Goal: Browse casually: Explore the website without a specific task or goal

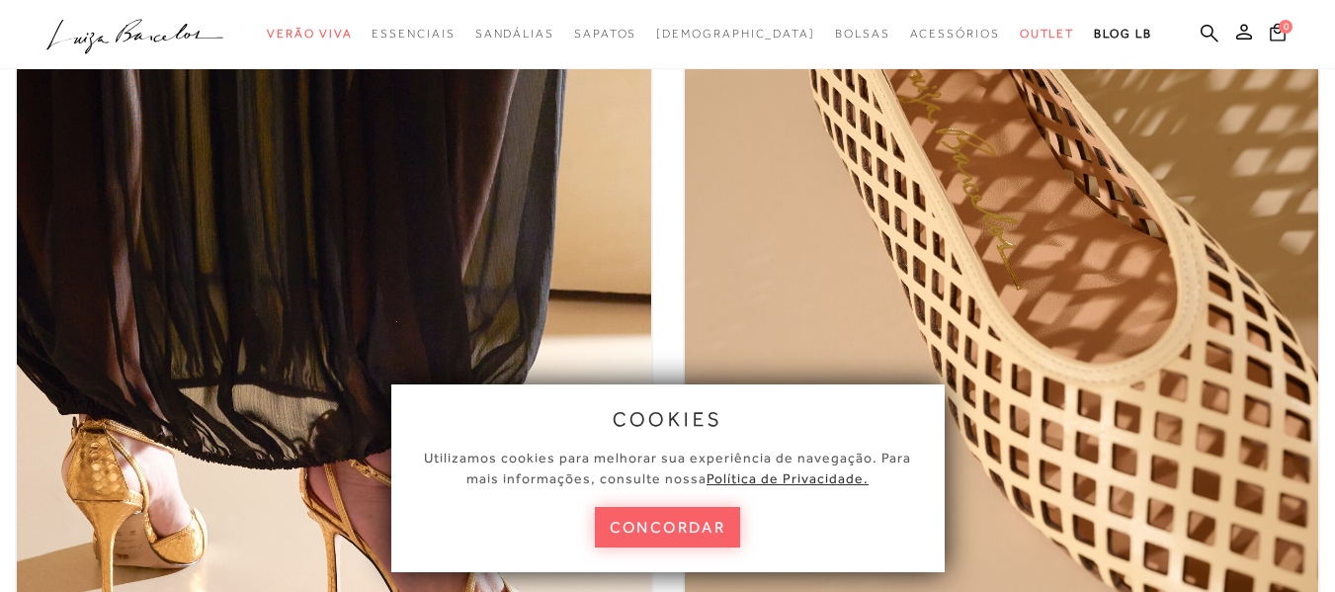
scroll to position [296, 0]
click at [657, 540] on button "concordar" at bounding box center [668, 527] width 146 height 41
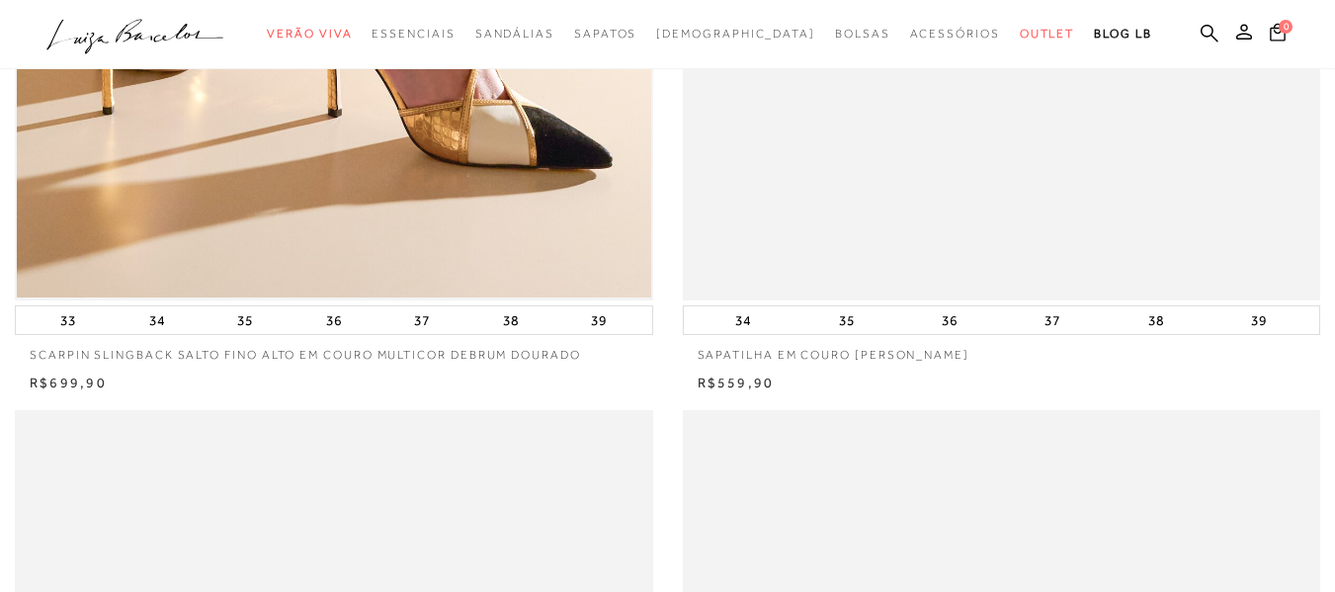
scroll to position [790, 0]
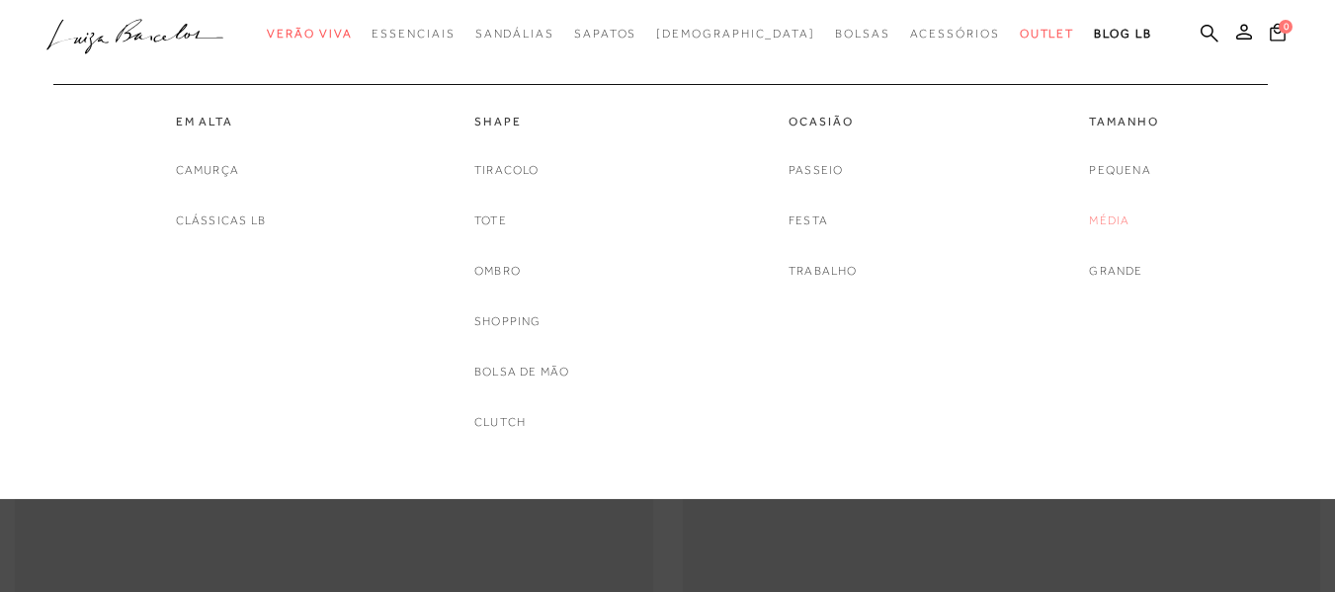
click at [1101, 222] on link "Média" at bounding box center [1109, 220] width 41 height 21
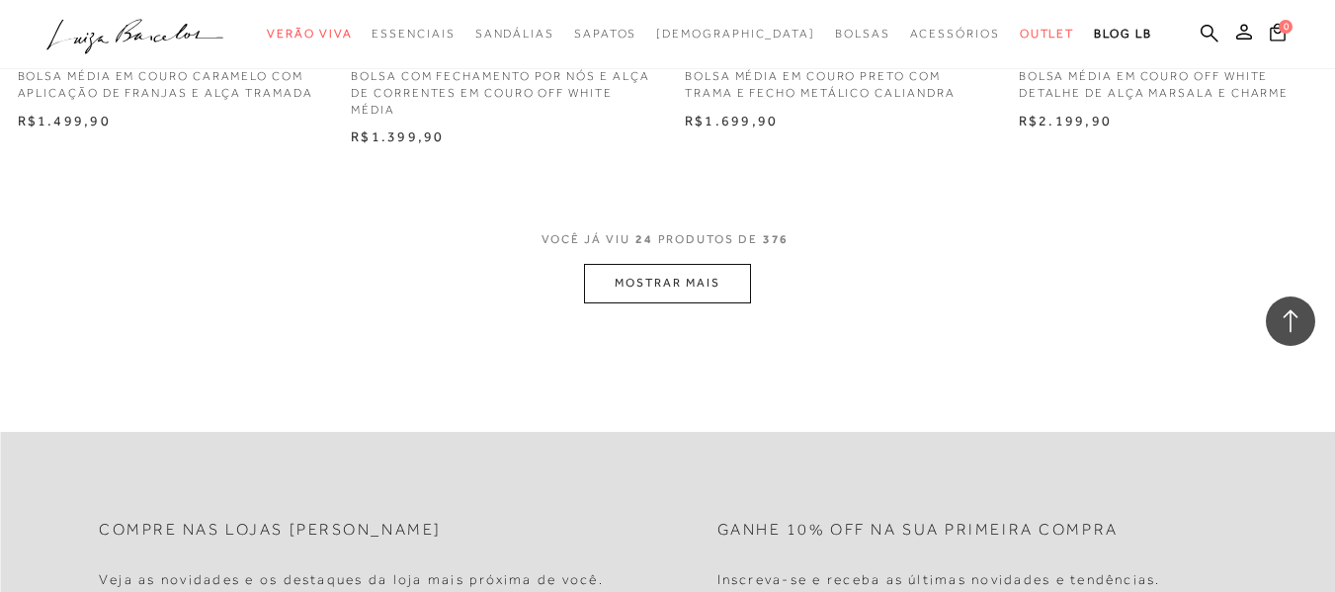
scroll to position [3853, 0]
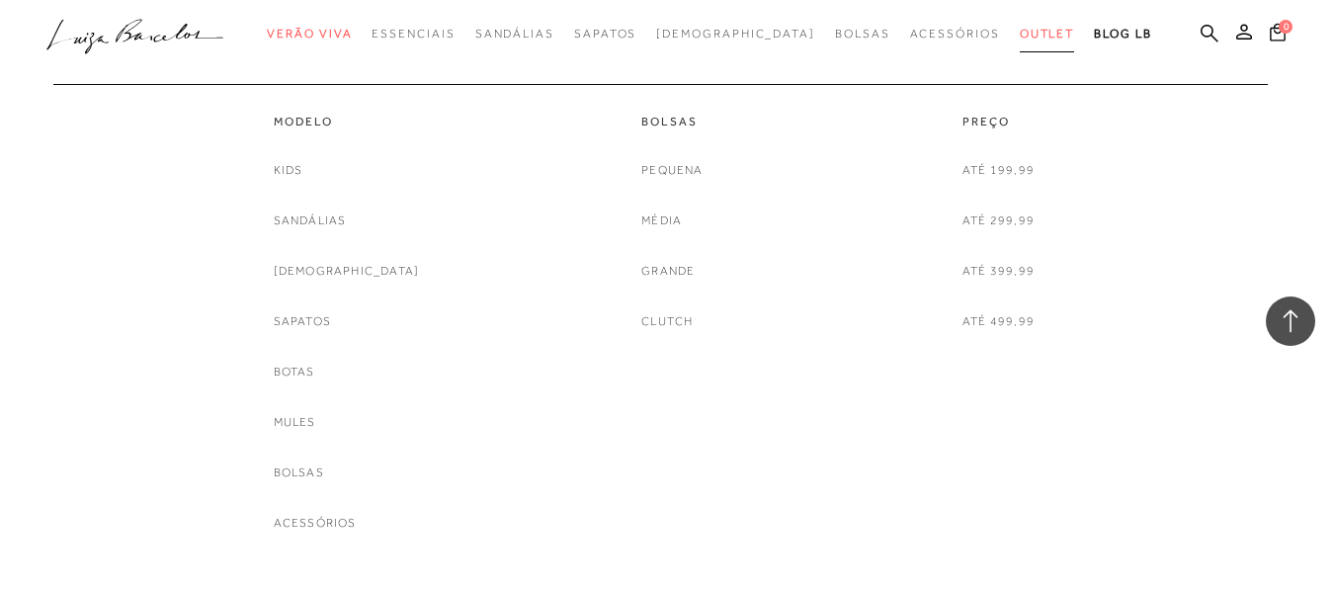
click at [1020, 32] on span "Outlet" at bounding box center [1047, 34] width 55 height 14
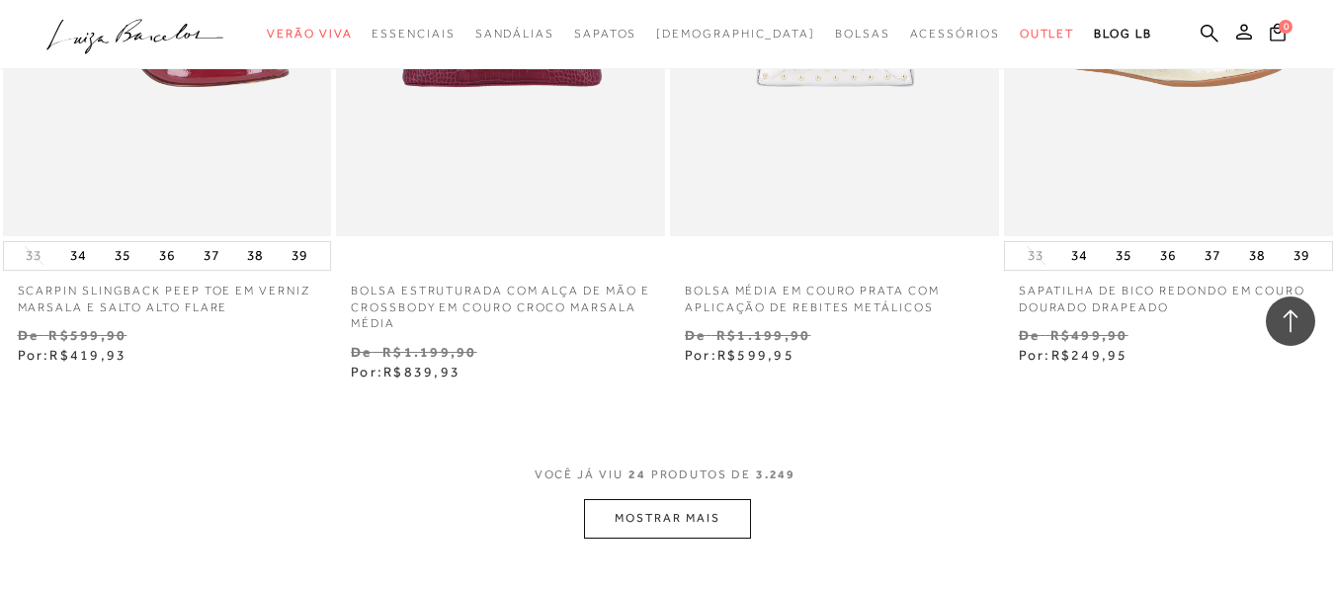
scroll to position [3754, 0]
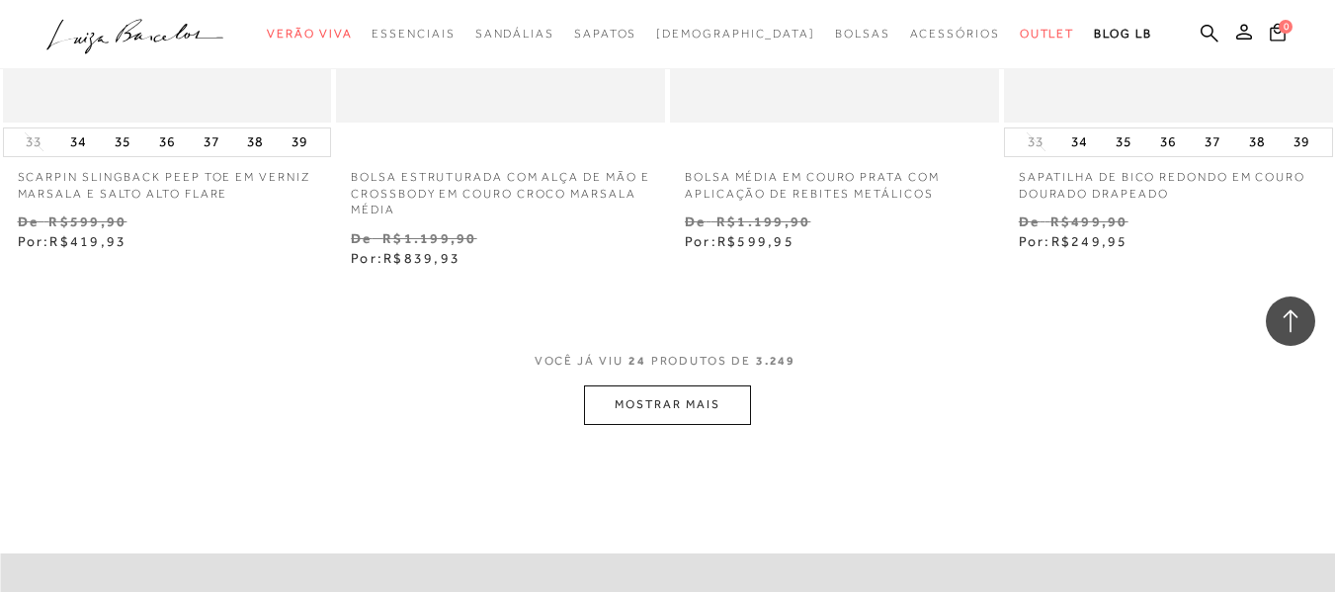
click at [639, 385] on button "MOSTRAR MAIS" at bounding box center [667, 404] width 166 height 39
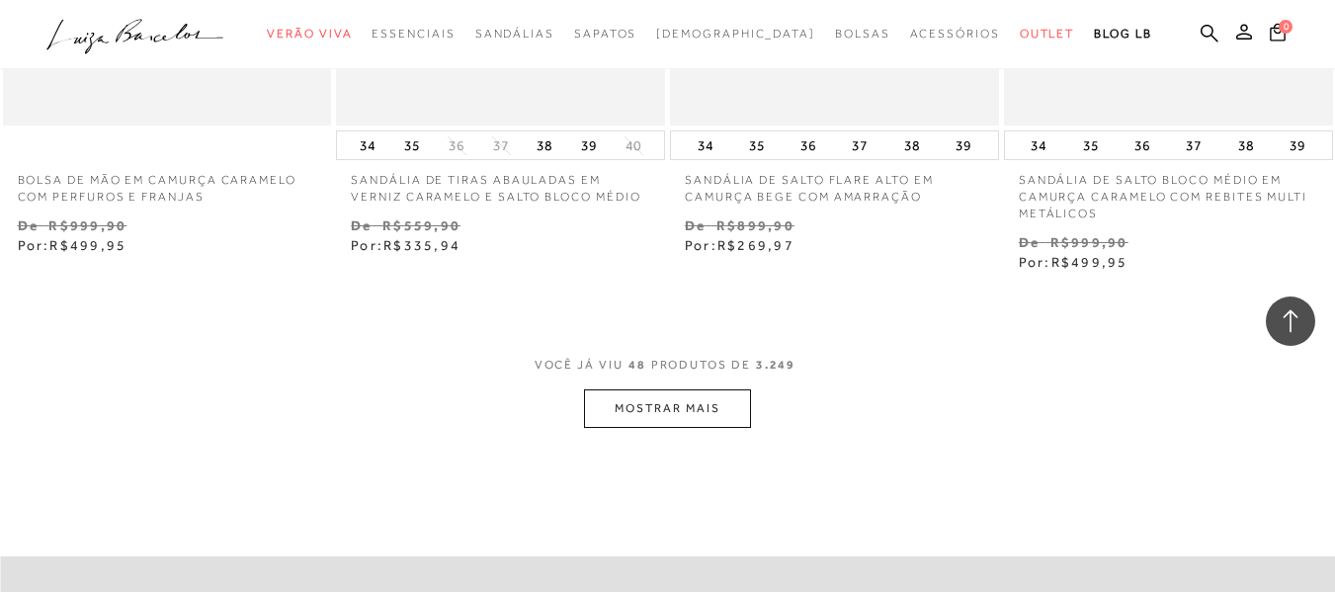
scroll to position [7706, 0]
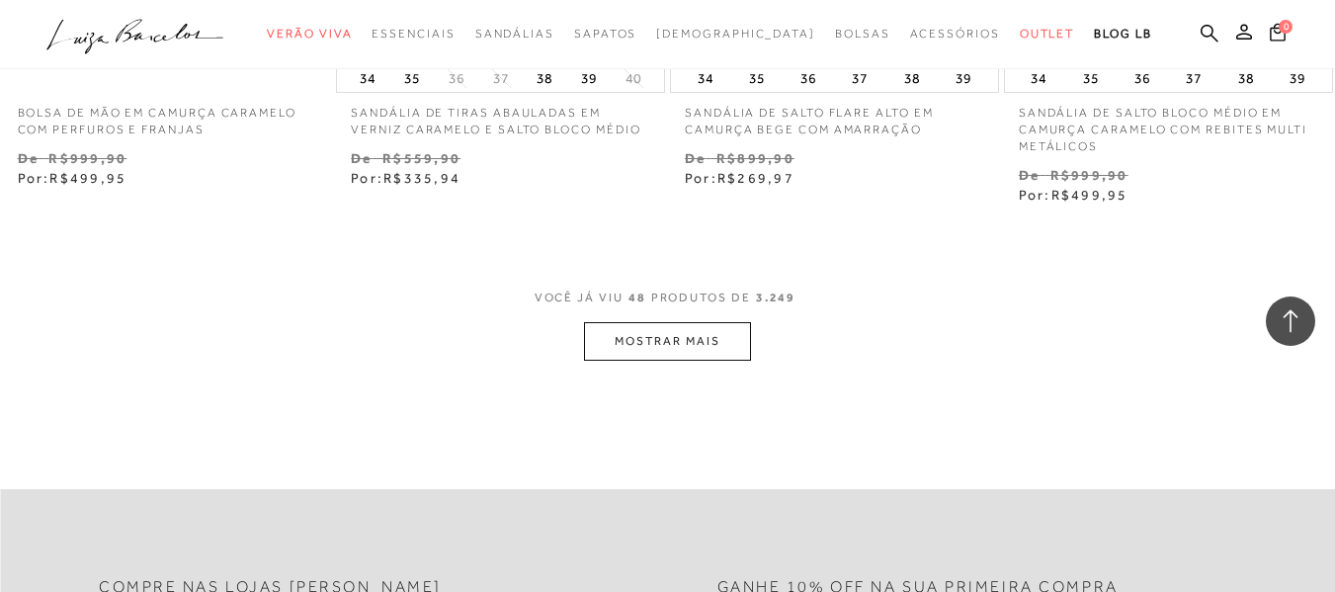
click at [646, 335] on button "MOSTRAR MAIS" at bounding box center [667, 341] width 166 height 39
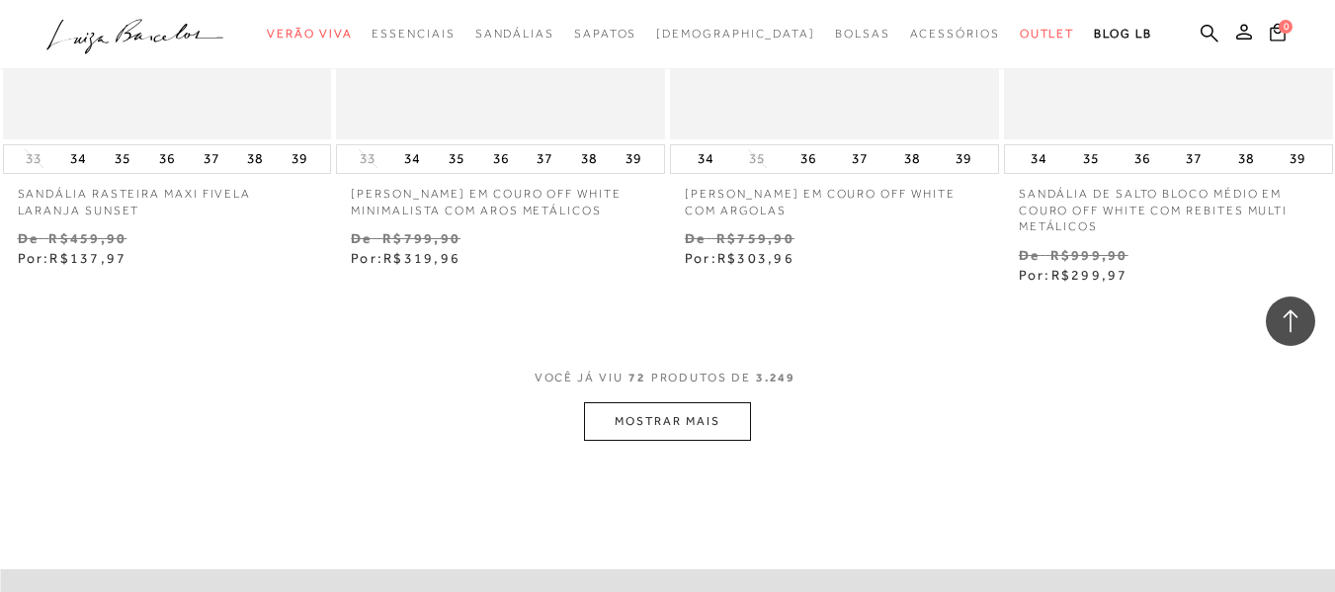
scroll to position [11560, 0]
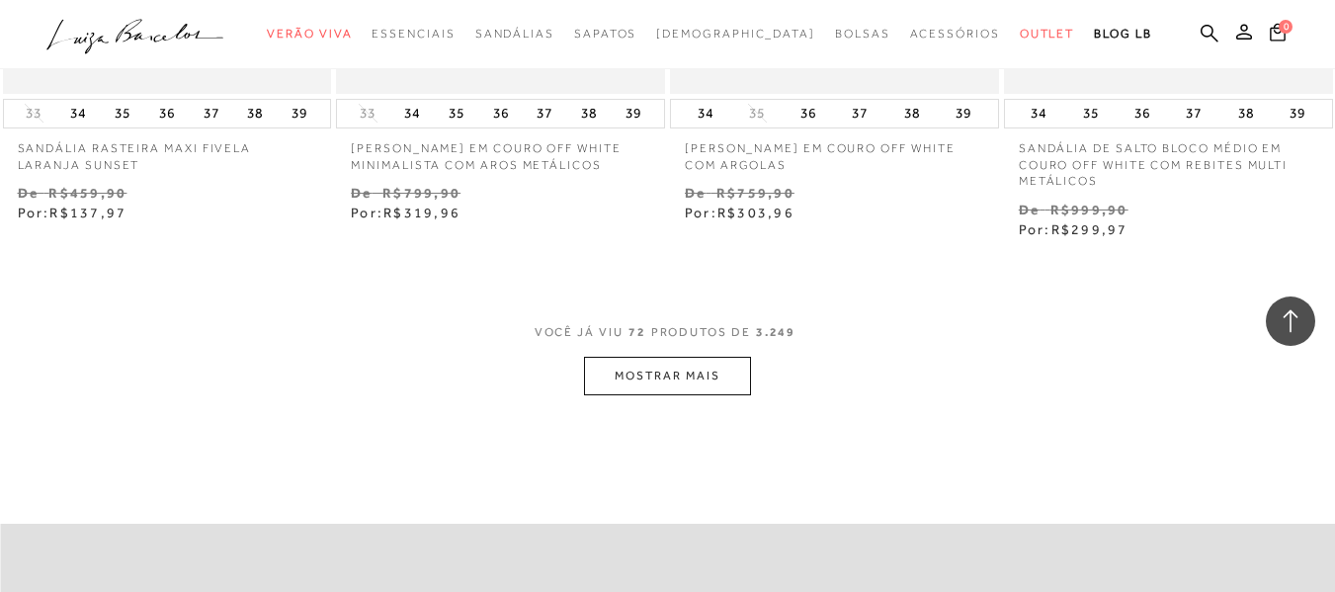
click at [662, 358] on button "MOSTRAR MAIS" at bounding box center [667, 376] width 166 height 39
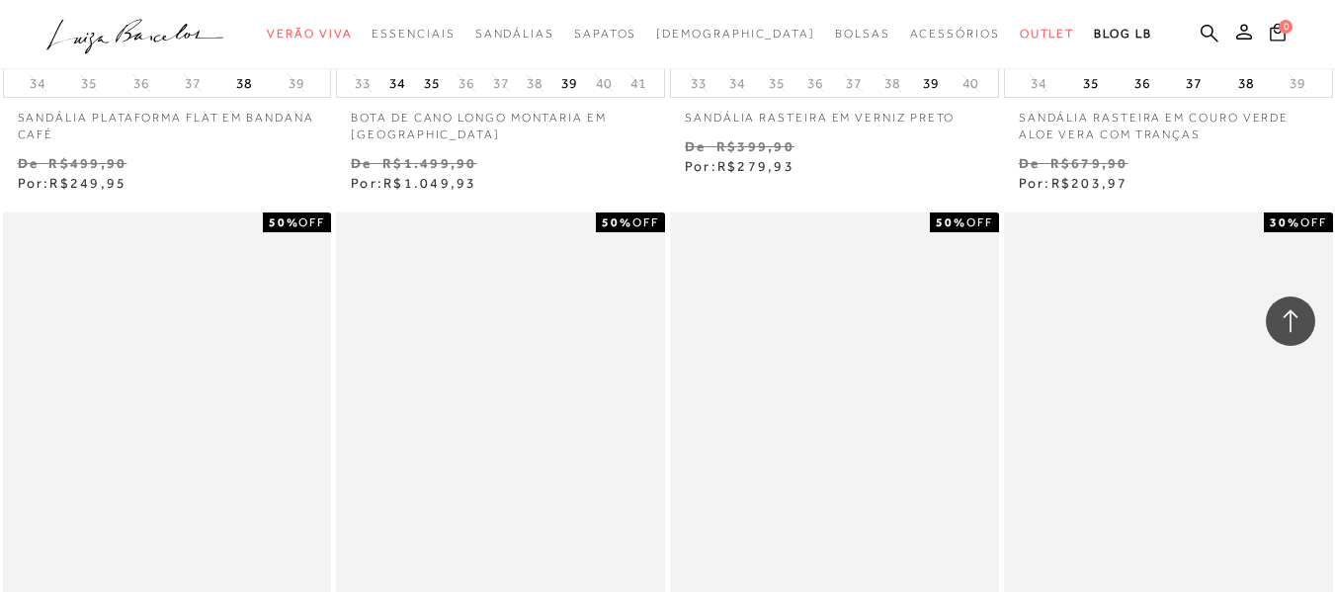
scroll to position [14820, 0]
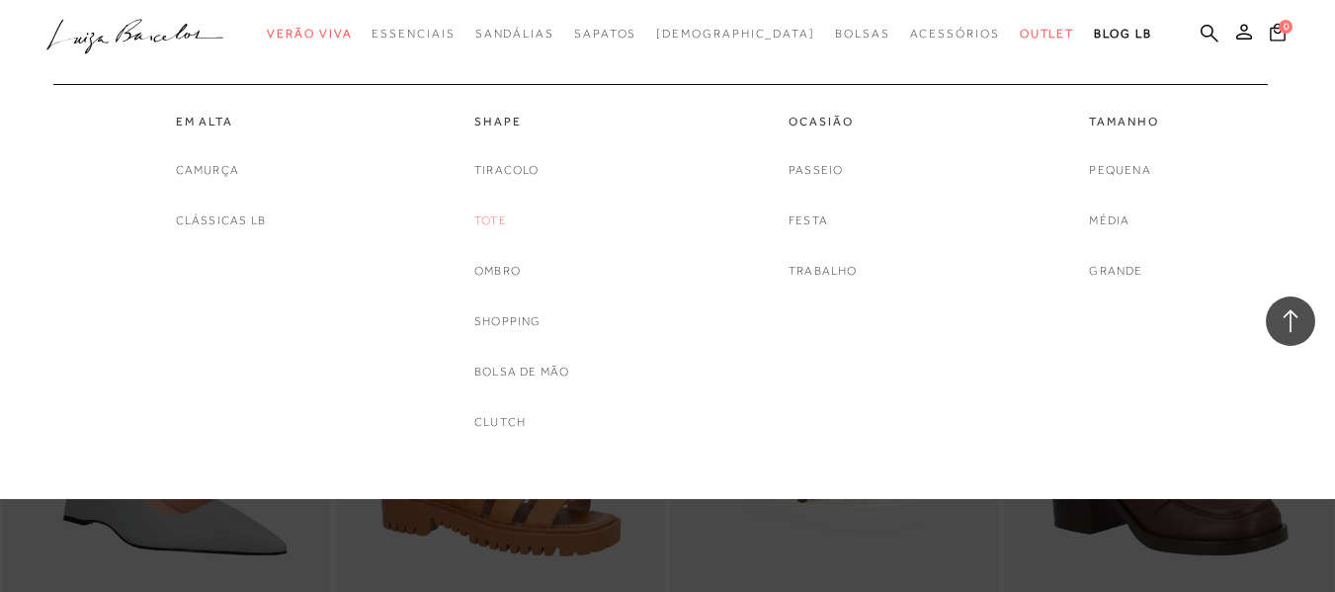
click at [492, 223] on link "Tote" at bounding box center [490, 220] width 33 height 21
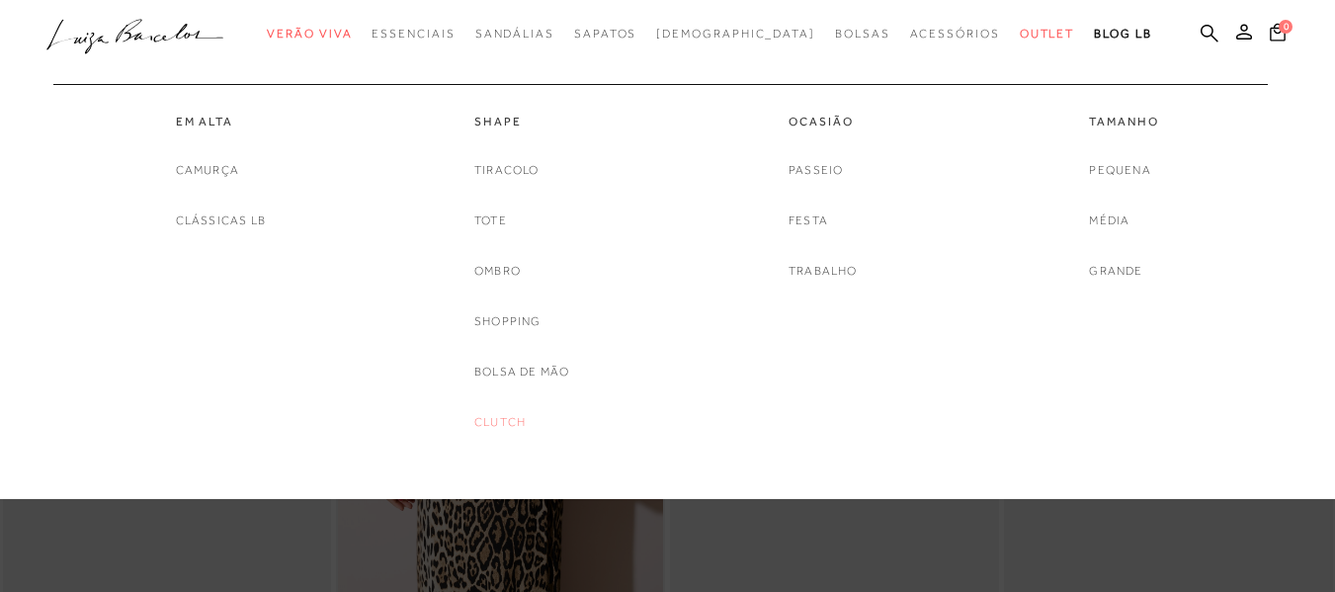
click at [497, 420] on link "Clutch" at bounding box center [499, 422] width 51 height 21
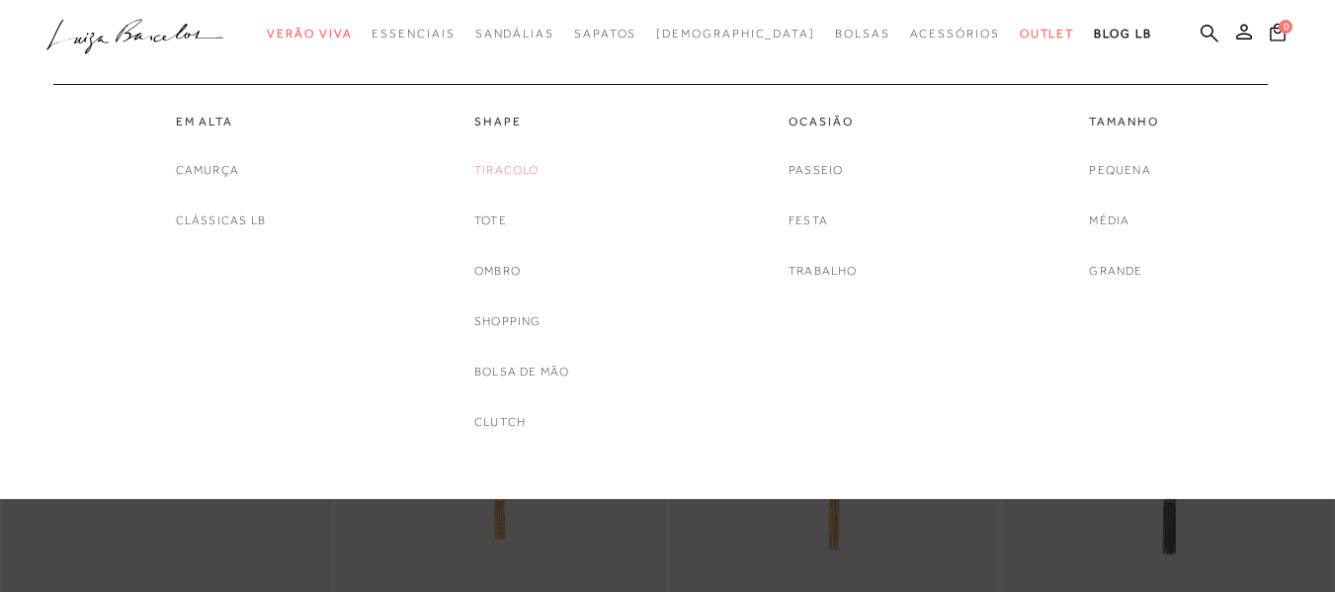
click at [517, 164] on link "Tiracolo" at bounding box center [506, 170] width 65 height 21
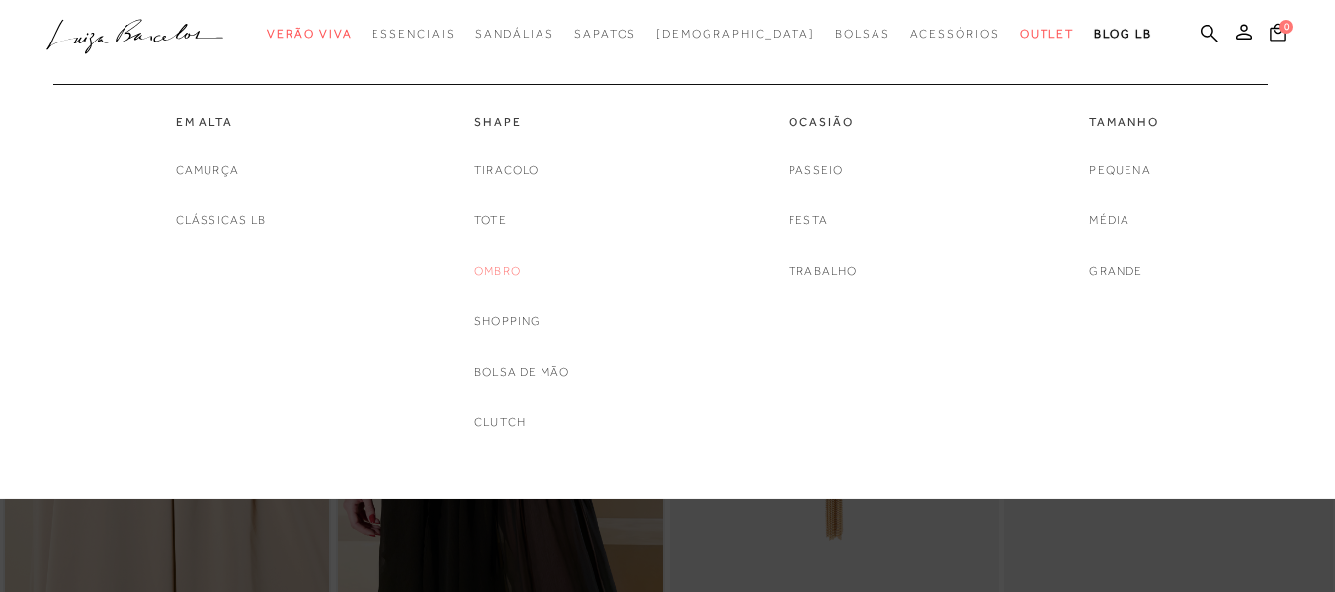
click at [503, 267] on link "Ombro" at bounding box center [497, 271] width 46 height 21
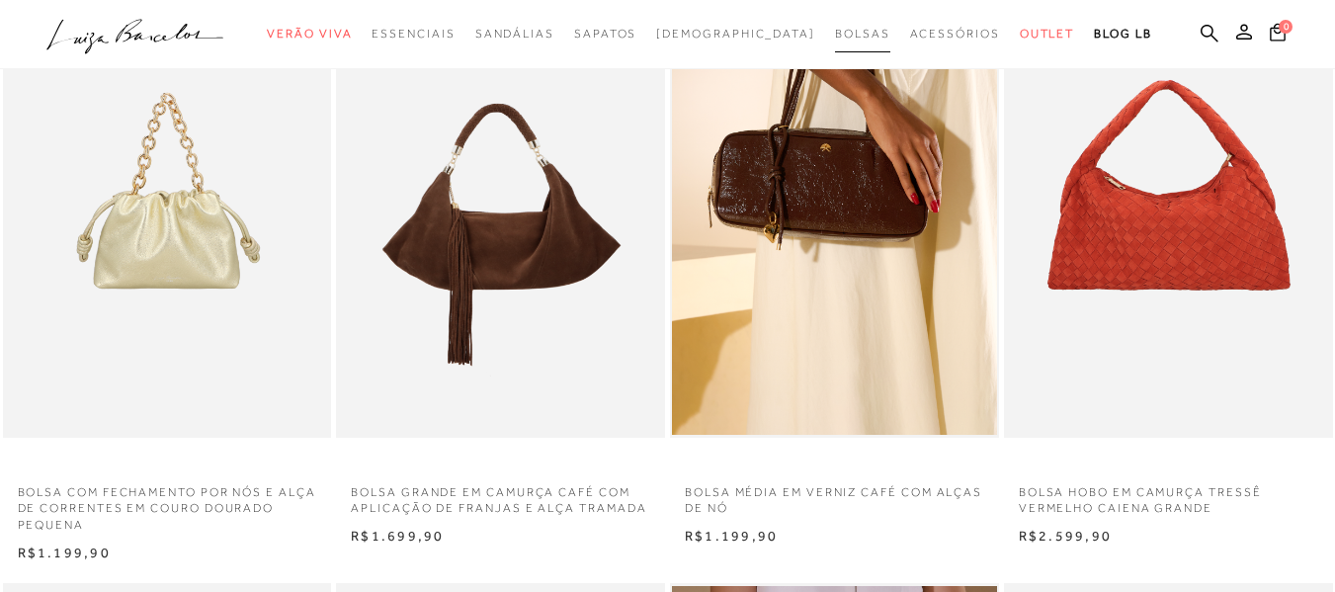
scroll to position [198, 0]
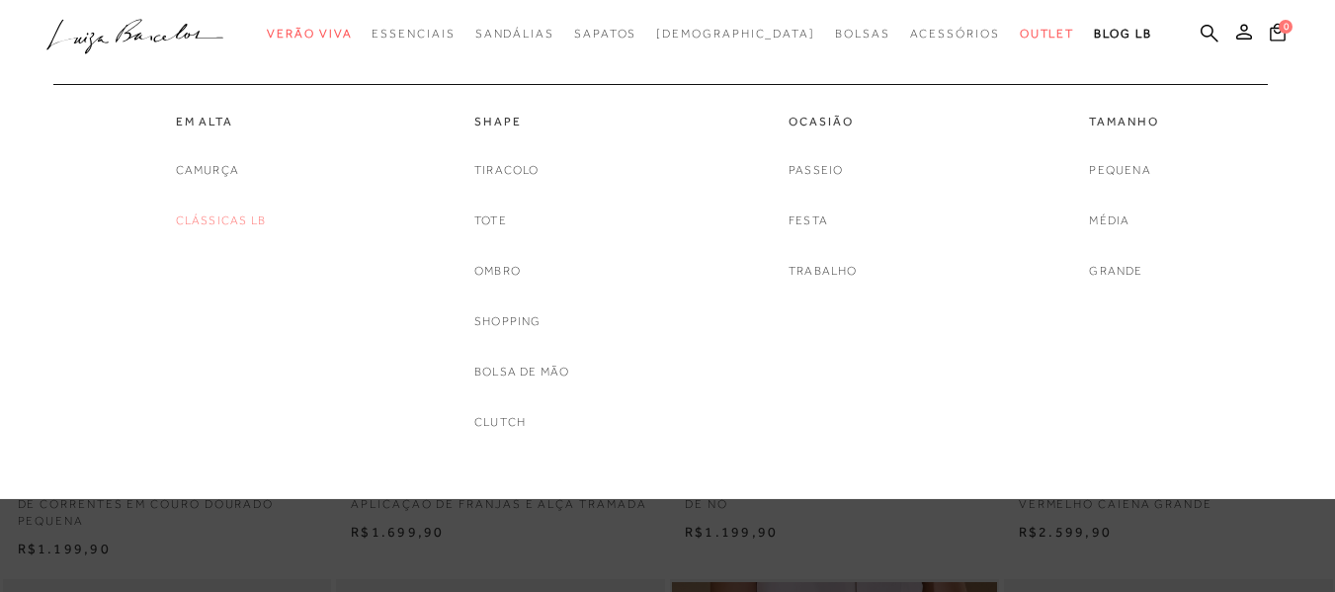
click at [241, 226] on link "Clássicas LB" at bounding box center [221, 220] width 90 height 21
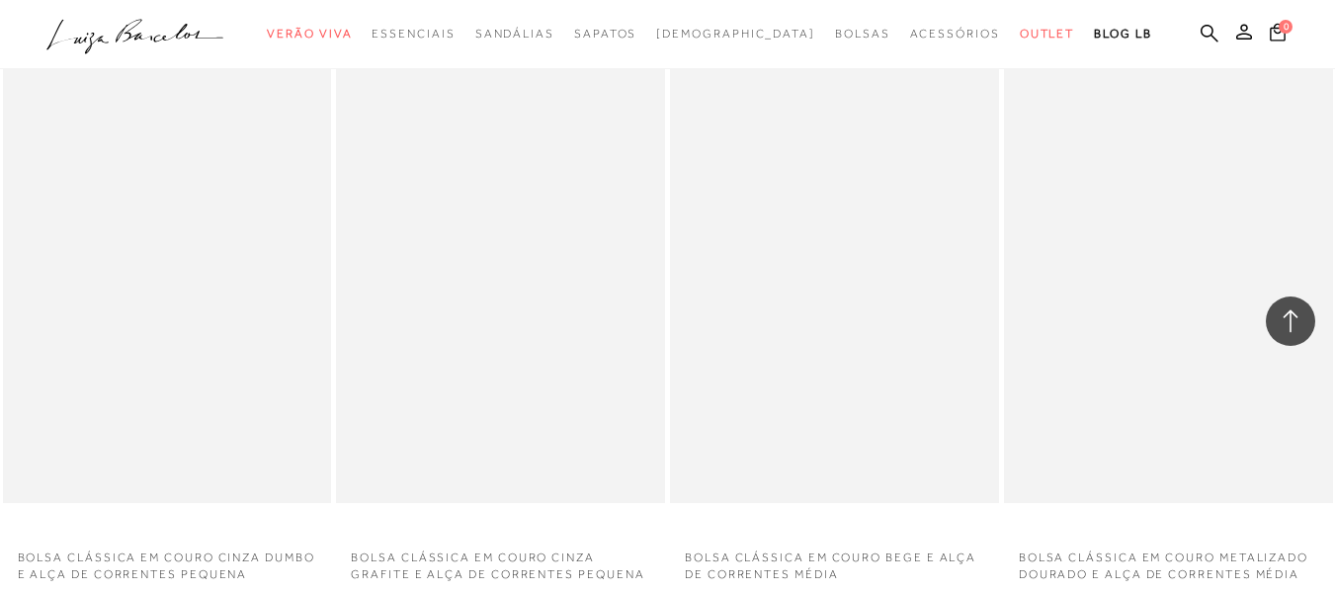
scroll to position [2668, 0]
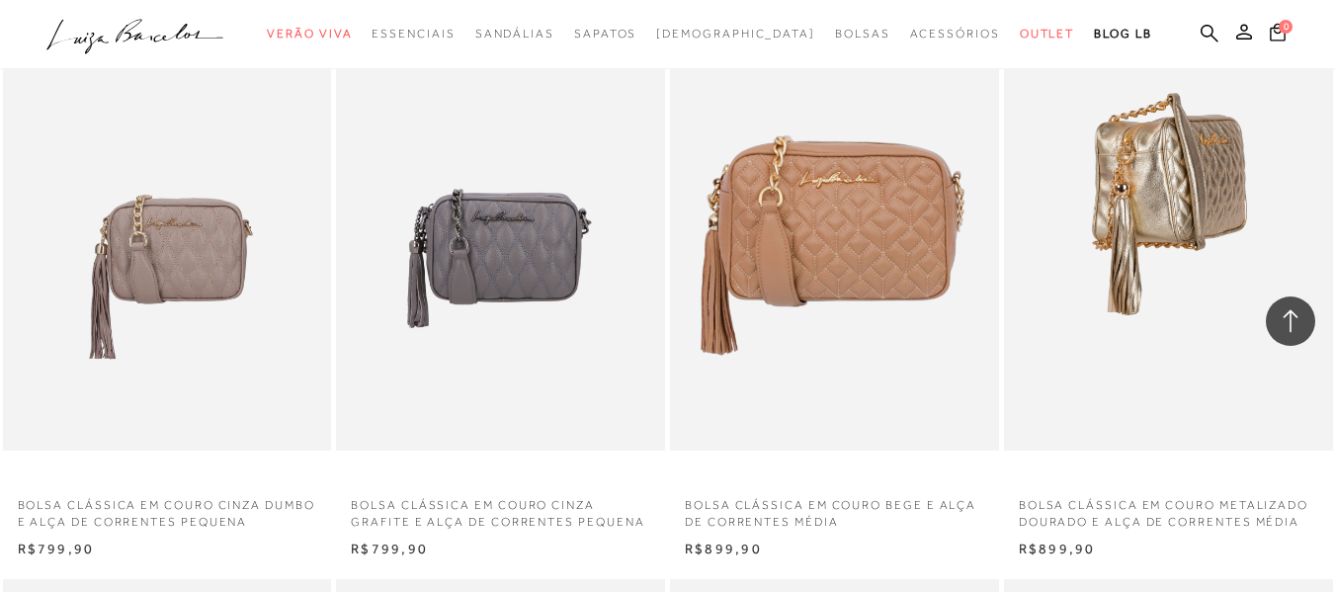
click at [1129, 204] on img at bounding box center [1169, 204] width 327 height 493
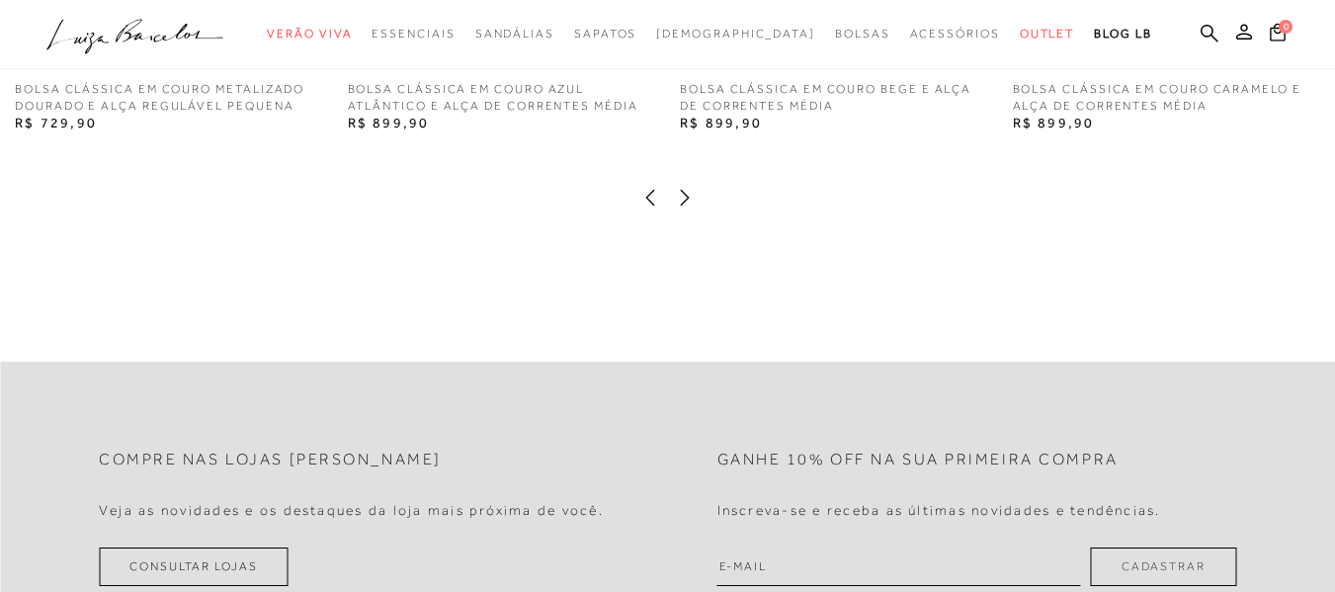
scroll to position [3260, 0]
click at [683, 209] on icon at bounding box center [685, 200] width 20 height 20
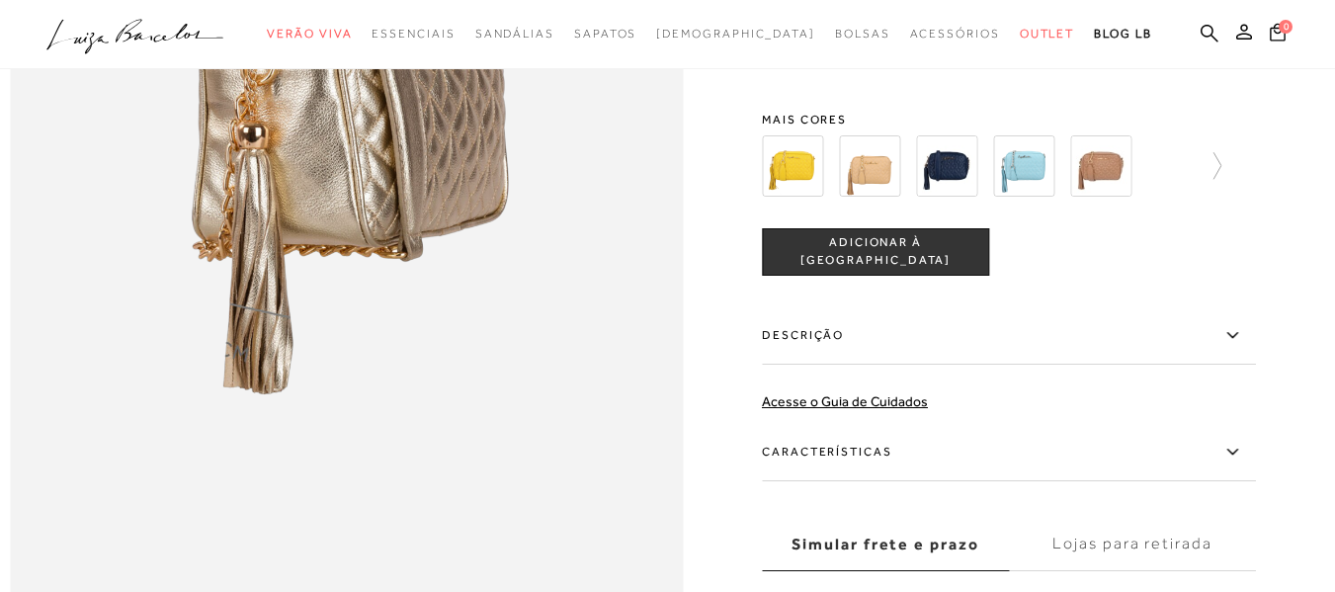
scroll to position [1680, 0]
